Goal: Task Accomplishment & Management: Complete application form

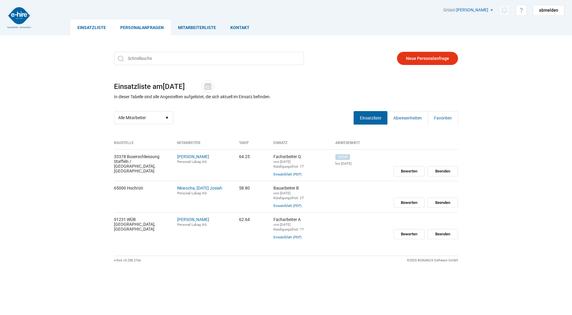
click at [148, 32] on link "Personalanfragen" at bounding box center [142, 27] width 58 height 16
click at [150, 25] on link "Personalanfragen" at bounding box center [142, 27] width 58 height 16
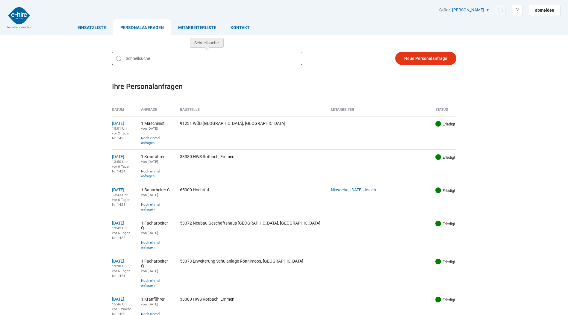
click at [169, 60] on input "text" at bounding box center [207, 58] width 190 height 13
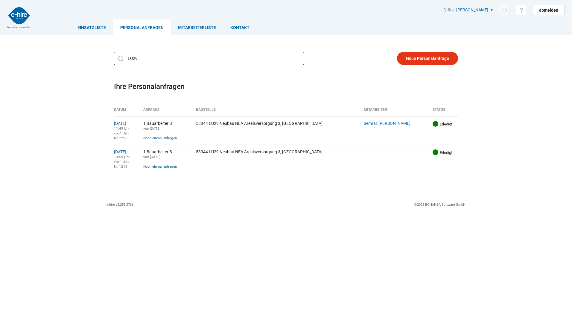
type input "LU29"
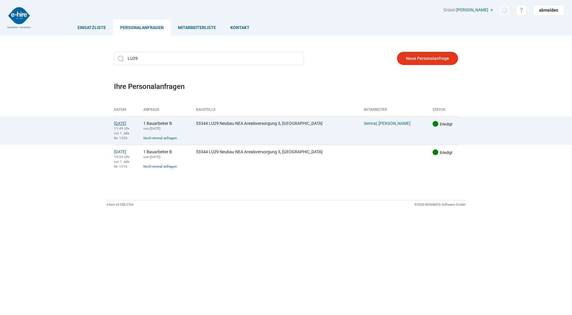
click at [126, 124] on link "06.06.2024" at bounding box center [120, 123] width 12 height 5
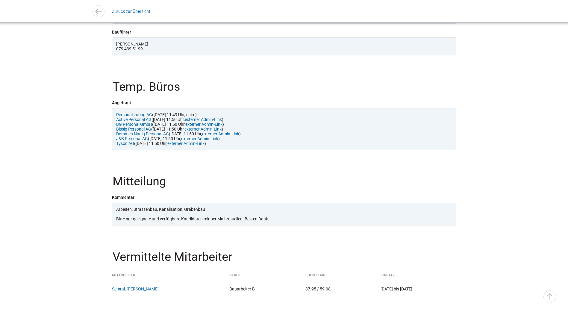
scroll to position [618, 0]
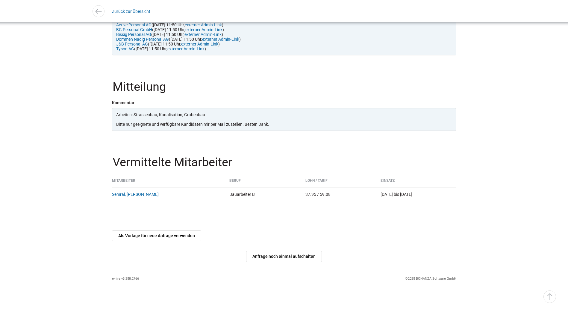
click at [165, 239] on link "Als Vorlage für neue Anfrage verwenden" at bounding box center [156, 235] width 89 height 11
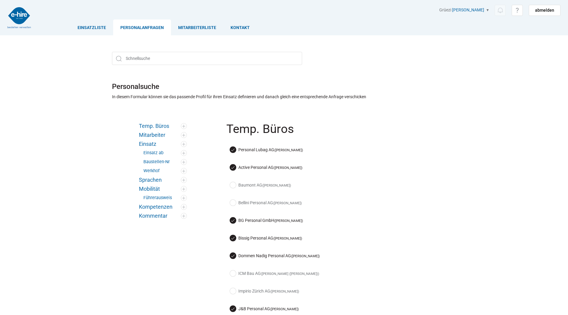
scroll to position [60, 0]
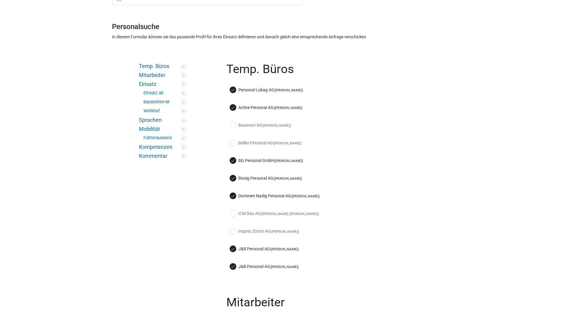
click at [235, 124] on label "Baumont AG (Arben Ibrahimi)" at bounding box center [260, 125] width 61 height 6
checkbox input "true"
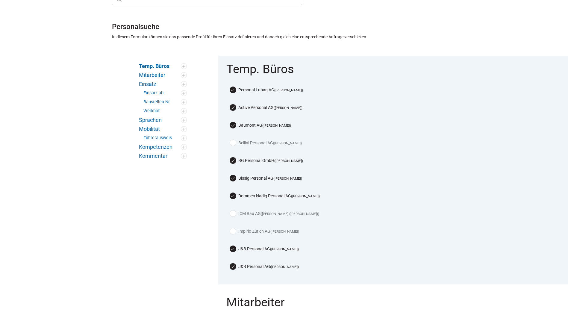
click at [234, 143] on label "Bellini Personal AG (Michael Diethelm)" at bounding box center [266, 143] width 72 height 6
checkbox input "true"
click at [226, 208] on div "ICM Bau AG (Josef Radi (Josi))" at bounding box center [341, 215] width 231 height 18
click at [232, 211] on label "ICM Bau AG (Josef Radi (Josi))" at bounding box center [274, 213] width 89 height 6
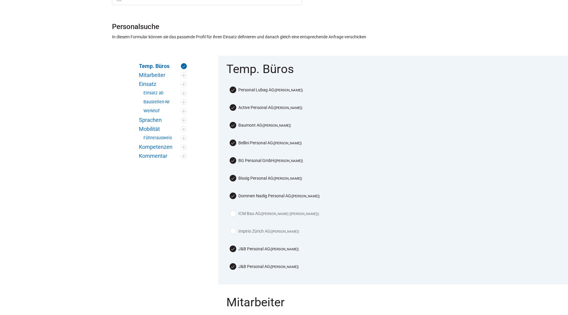
checkbox input "true"
click at [235, 229] on label "Impirio Zürich AG ([PERSON_NAME])" at bounding box center [264, 231] width 69 height 6
checkbox input "true"
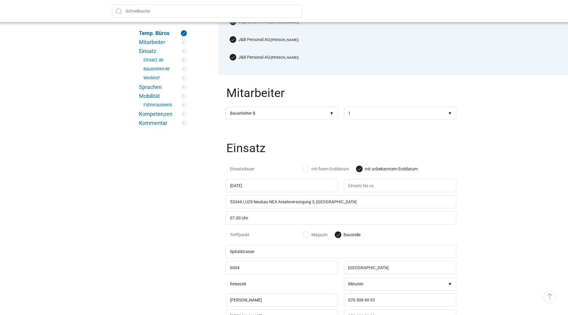
scroll to position [329, 0]
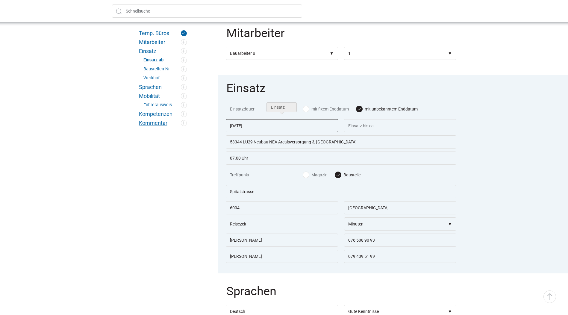
drag, startPoint x: 298, startPoint y: 122, endPoint x: 163, endPoint y: 122, distance: 135.3
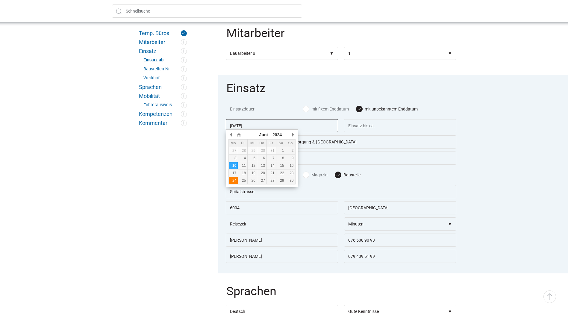
click at [234, 181] on div "24" at bounding box center [233, 180] width 9 height 4
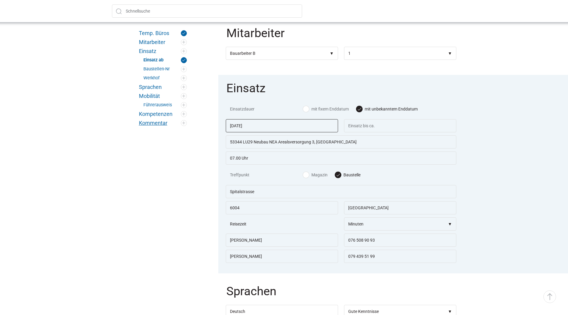
drag, startPoint x: 274, startPoint y: 121, endPoint x: 182, endPoint y: 122, distance: 92.2
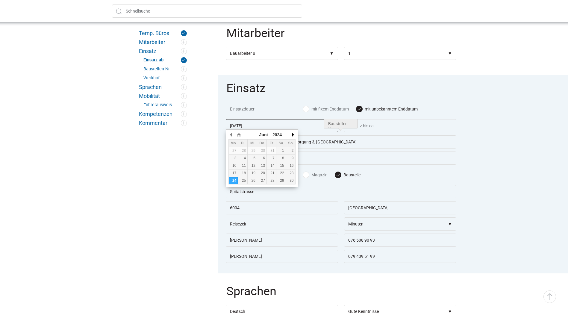
click at [294, 134] on button "button" at bounding box center [293, 134] width 6 height 9
click at [293, 134] on button "button" at bounding box center [293, 134] width 6 height 9
click at [234, 180] on div "26" at bounding box center [233, 180] width 9 height 4
type input "26.08.2024"
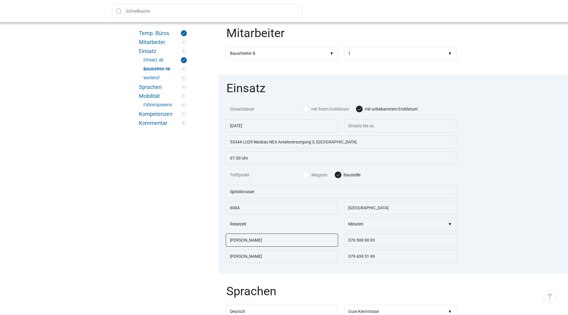
drag, startPoint x: 290, startPoint y: 239, endPoint x: 175, endPoint y: 238, distance: 114.7
type input "Maliq Palushi"
type input "076 338 60 36"
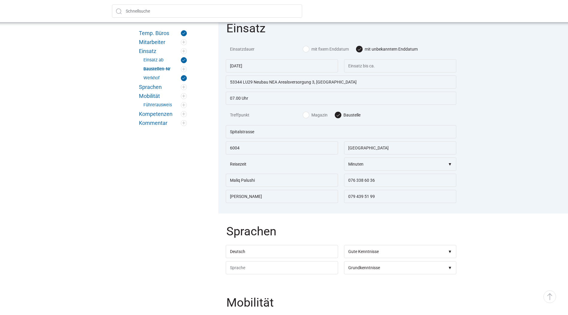
scroll to position [569, 0]
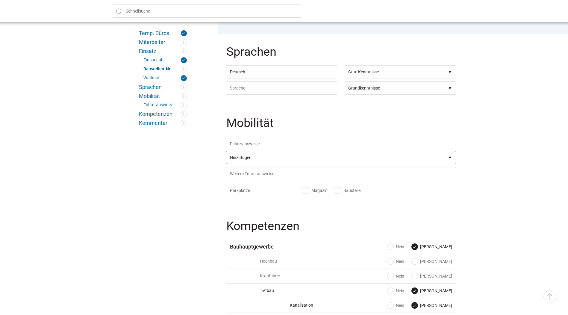
click at [423, 157] on select"] "Hinzufügen A1 B D1 BE D1E F C CE C1 C1E D DE D1E BPT CZV Kranführer B Deichsels…" at bounding box center [341, 157] width 231 height 13
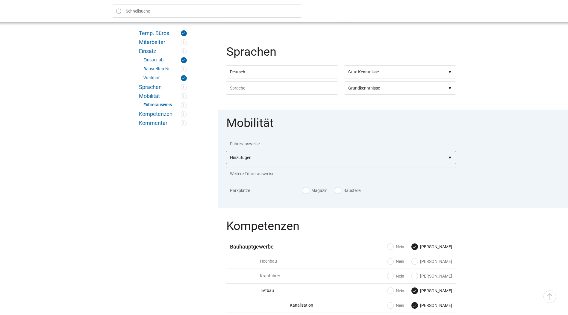
select select"] "B"
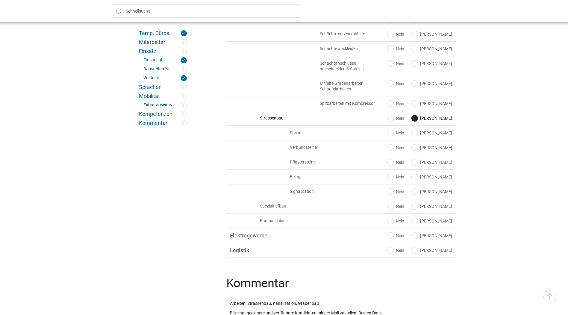
scroll to position [1138, 0]
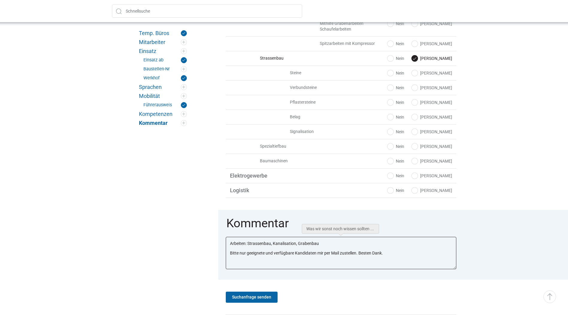
drag, startPoint x: 329, startPoint y: 245, endPoint x: 248, endPoint y: 243, distance: 81.4
click at [248, 243] on textarea "Arbeiten: Strassenbau, Kanalisation, Grabenbau Bitte nur geeignete und verfügba…" at bounding box center [341, 253] width 231 height 32
drag, startPoint x: 340, startPoint y: 254, endPoint x: 333, endPoint y: 254, distance: 6.6
click at [333, 254] on textarea "Arbeiten: Strassenbau, Kanalisation, Grabenbau Bitte nur geeignete und verfügba…" at bounding box center [341, 253] width 231 height 32
drag, startPoint x: 248, startPoint y: 253, endPoint x: 214, endPoint y: 252, distance: 33.5
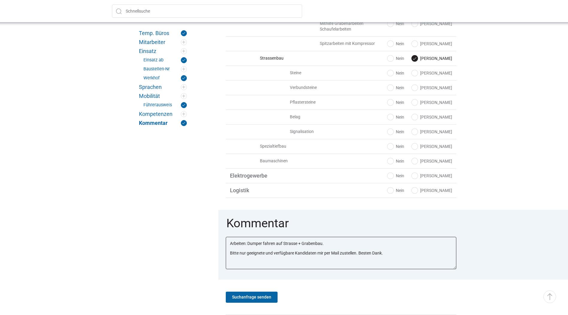
drag, startPoint x: 324, startPoint y: 255, endPoint x: 317, endPoint y: 254, distance: 7.2
click at [317, 254] on textarea "Arbeiten: Strassenbau, Kanalisation, Grabenbau Bitte nur geeignete und verfügba…" at bounding box center [341, 253] width 231 height 32
drag, startPoint x: 312, startPoint y: 250, endPoint x: 180, endPoint y: 237, distance: 133.3
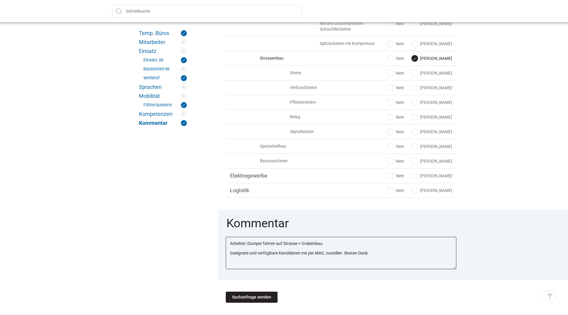
type textarea "Arbeiten: Dumper fahren auf Strasse + Grabenbau. Geeignete und verfügbare Kandi…"
click at [235, 300] on input "Suchanfrage senden" at bounding box center [252, 297] width 52 height 11
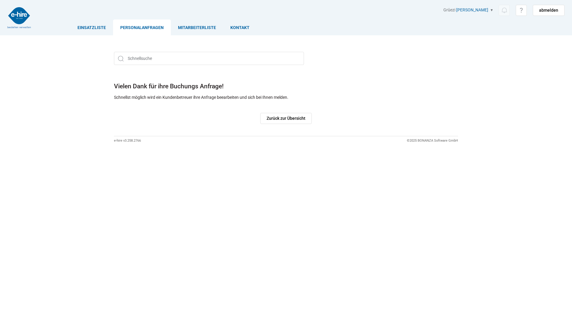
click at [156, 30] on link "Personalanfragen" at bounding box center [142, 27] width 58 height 16
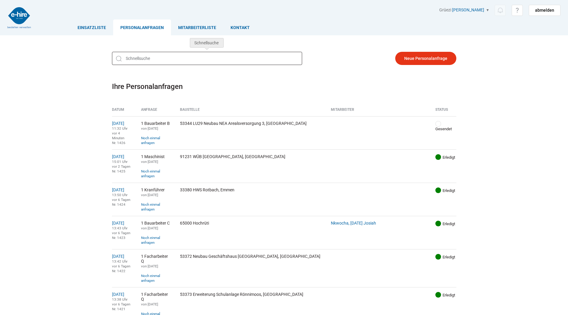
click at [163, 61] on input "text" at bounding box center [207, 58] width 190 height 13
type input "v"
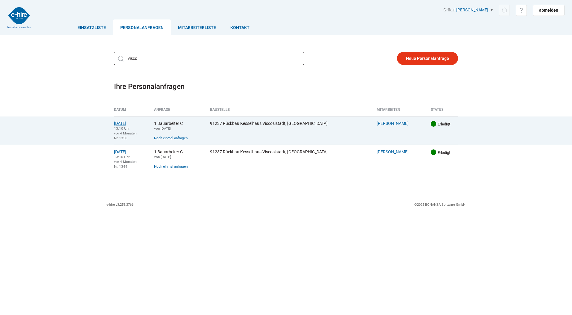
type input "visco"
click at [123, 122] on link "17.04.2025" at bounding box center [120, 123] width 12 height 5
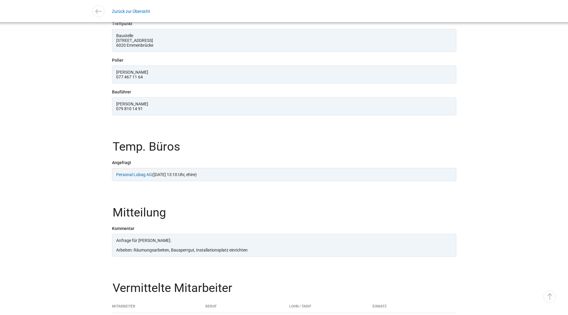
scroll to position [588, 0]
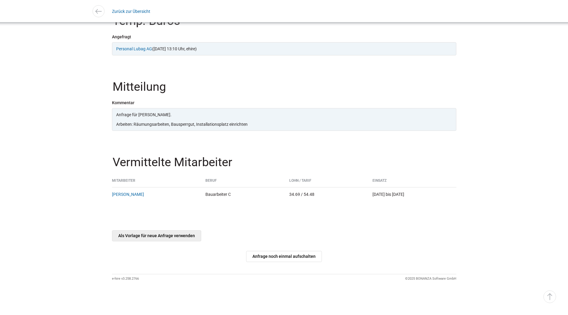
click at [161, 238] on link "Als Vorlage für neue Anfrage verwenden" at bounding box center [156, 235] width 89 height 11
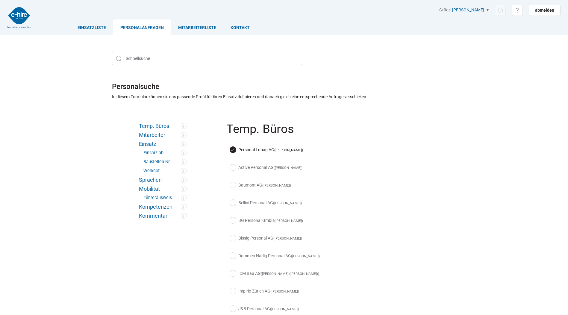
click at [233, 167] on label "Active Personal AG ([PERSON_NAME])" at bounding box center [266, 167] width 72 height 6
checkbox input "true"
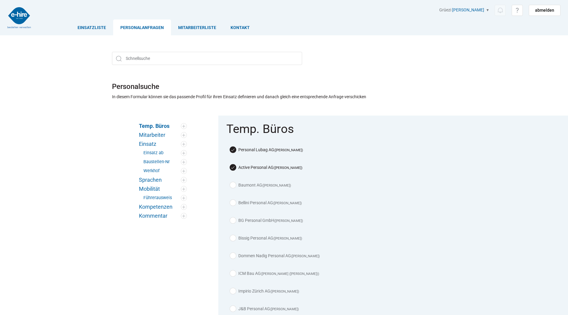
click at [231, 180] on div "Baumont AG ([PERSON_NAME])" at bounding box center [341, 187] width 231 height 18
drag, startPoint x: 234, startPoint y: 184, endPoint x: 234, endPoint y: 190, distance: 5.1
click at [234, 184] on label "Baumont AG ([PERSON_NAME])" at bounding box center [260, 185] width 61 height 6
checkbox input "true"
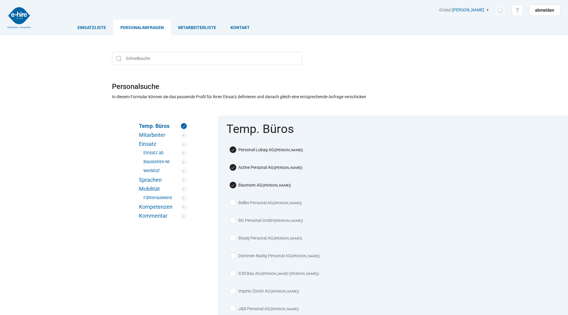
click at [233, 198] on div "Bellini Personal AG ([PERSON_NAME])" at bounding box center [341, 205] width 231 height 18
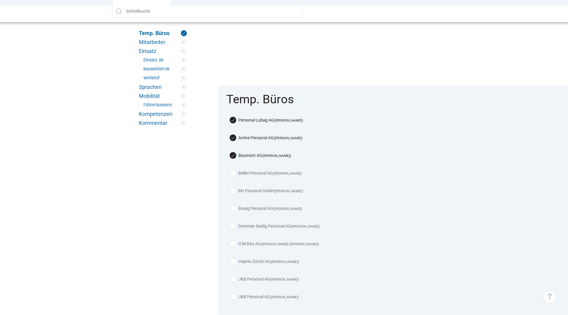
scroll to position [90, 0]
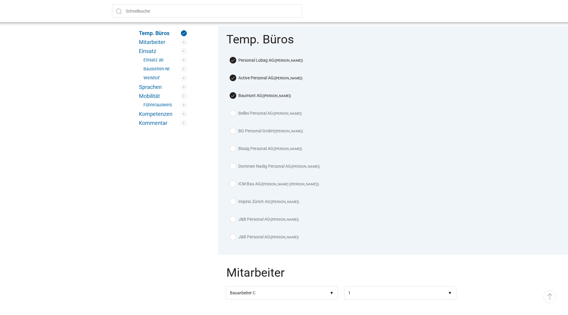
click at [233, 112] on label "Bellini Personal AG (Michael Diethelm)" at bounding box center [266, 113] width 72 height 6
checkbox input "true"
click at [233, 131] on label "BG Personal GmbH (Alessandro Vullo)" at bounding box center [266, 131] width 73 height 6
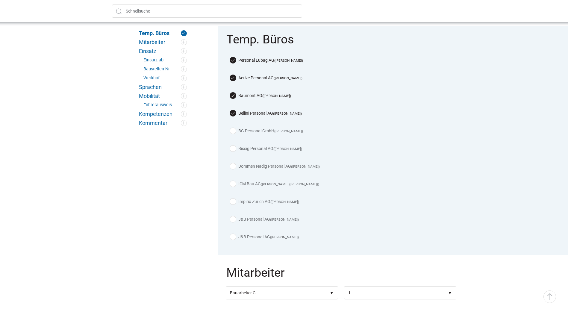
checkbox input "true"
click at [231, 148] on label "Bissig Personal AG (Kurt Bissig)" at bounding box center [266, 149] width 72 height 6
checkbox input "true"
click at [235, 166] on label "Dommen Nadig Personal AG (Roberto Pegoraro)" at bounding box center [275, 166] width 90 height 6
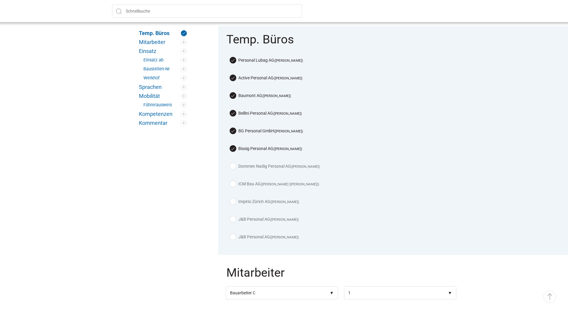
checkbox input "true"
click at [234, 181] on label "ICM Bau AG (Josef Radi (Josi))" at bounding box center [274, 184] width 89 height 6
checkbox input "true"
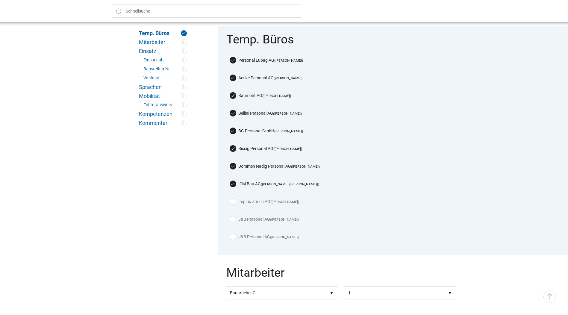
click at [233, 199] on label "Impirio Zürich AG (Claudio Cennamo)" at bounding box center [264, 201] width 69 height 6
checkbox input "true"
click at [235, 216] on label "J&B Personal AG (Daniel Käppeli)" at bounding box center [264, 219] width 69 height 6
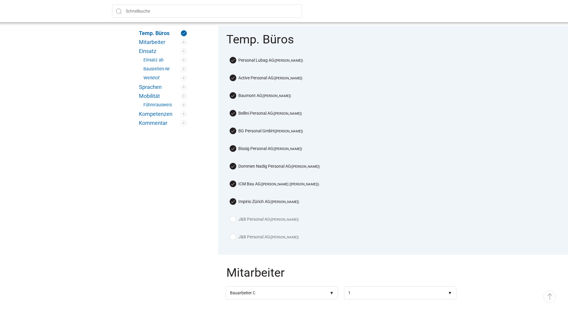
checkbox input "true"
click at [235, 236] on label "J&B Personal AG (Lon Schacher)" at bounding box center [264, 237] width 69 height 6
checkbox input "true"
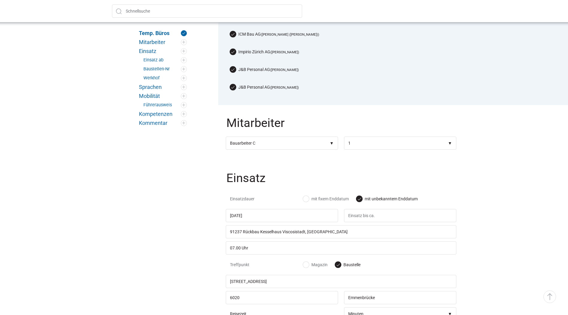
scroll to position [269, 0]
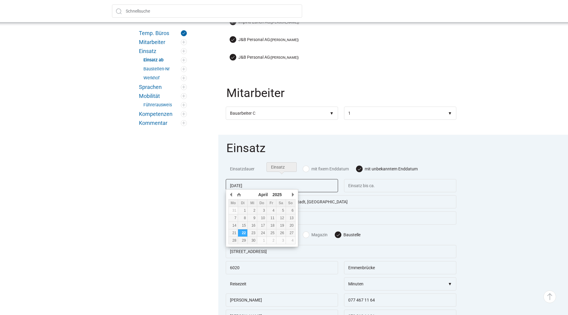
drag, startPoint x: 279, startPoint y: 185, endPoint x: 122, endPoint y: 164, distance: 158.0
click at [293, 193] on button "button" at bounding box center [293, 194] width 6 height 9
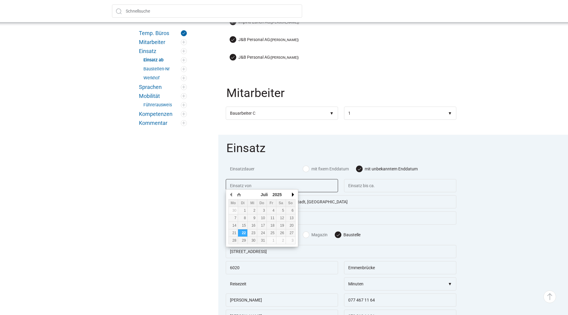
click at [293, 193] on button "button" at bounding box center [293, 194] width 6 height 9
click at [244, 241] on div "26" at bounding box center [242, 240] width 9 height 4
type input "26.08.2025"
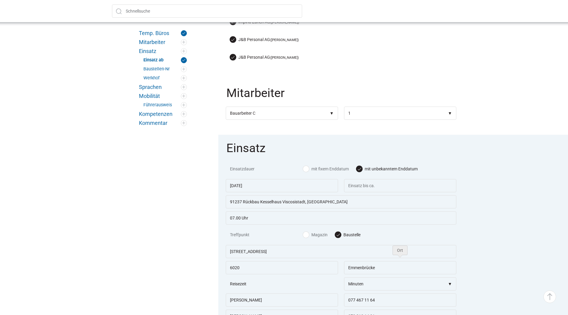
scroll to position [299, 0]
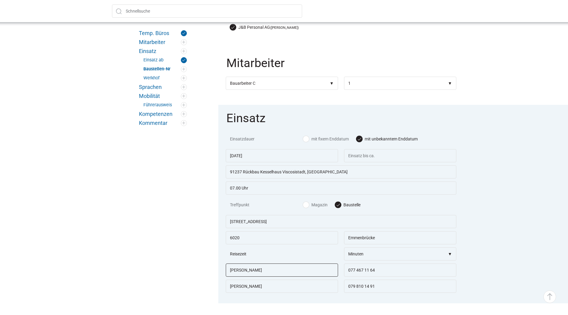
drag, startPoint x: 231, startPoint y: 272, endPoint x: 152, endPoint y: 268, distance: 79.4
click at [152, 268] on div "Temp. Büros Mitarbeiter Einsatz Einsatz ab Baustellen-Nr Werkhof Sprachen Mobil…" at bounding box center [283, 312] width 359 height 992
type input "Hildbrand Joel"
type input "079 197 35 55"
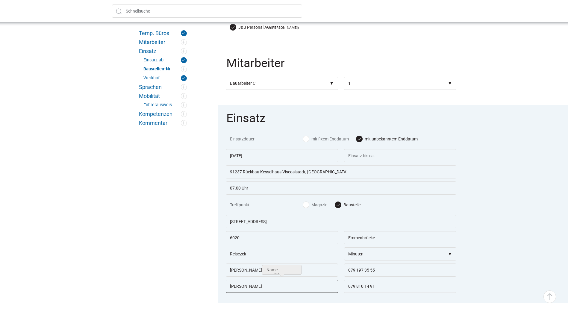
drag, startPoint x: 273, startPoint y: 287, endPoint x: 162, endPoint y: 284, distance: 110.8
click at [164, 285] on div "Temp. Büros Mitarbeiter Einsatz Einsatz ab Baustellen-Nr Werkhof Sprachen Mobil…" at bounding box center [283, 312] width 359 height 992
type input "m"
type input "Mehr Dario"
type input "079 218 47 41"
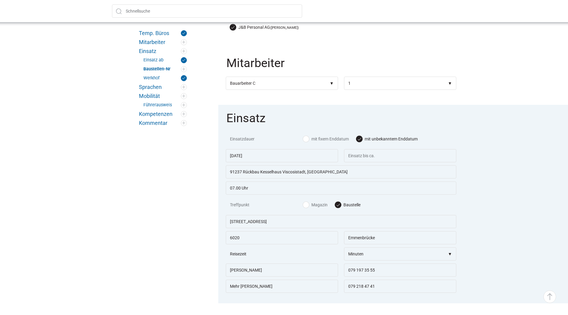
click at [464, 245] on fieldset "Einsatz Einsatzdauer mit fixem Enddatum mit unbekanntem Enddatum 26.08.2025 912…" at bounding box center [341, 204] width 246 height 198
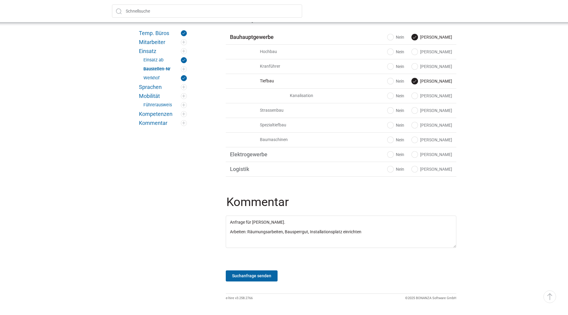
scroll to position [800, 0]
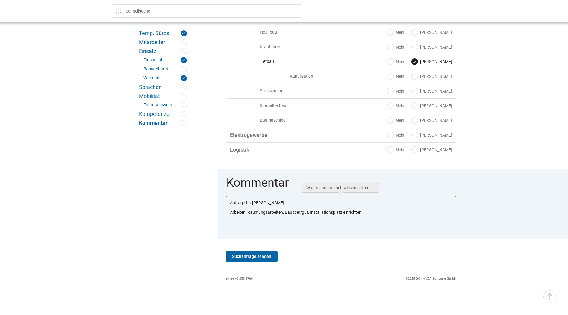
drag, startPoint x: 292, startPoint y: 202, endPoint x: 135, endPoint y: 187, distance: 157.8
drag, startPoint x: 375, startPoint y: 203, endPoint x: 248, endPoint y: 201, distance: 127.3
click at [248, 201] on textarea "Anfrage für Bucher Willi. Arbeiten: Räumungsarbeiten, Bausperrgut, Installation…" at bounding box center [341, 212] width 231 height 32
type textarea "Arbeiten: Material aussortieren. Achtung: Erst ab Dienstag, 26.08.2025!"
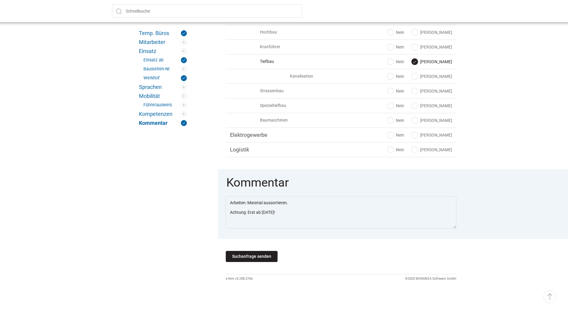
click at [257, 257] on input "Suchanfrage senden" at bounding box center [252, 256] width 52 height 11
